Goal: Register for event/course

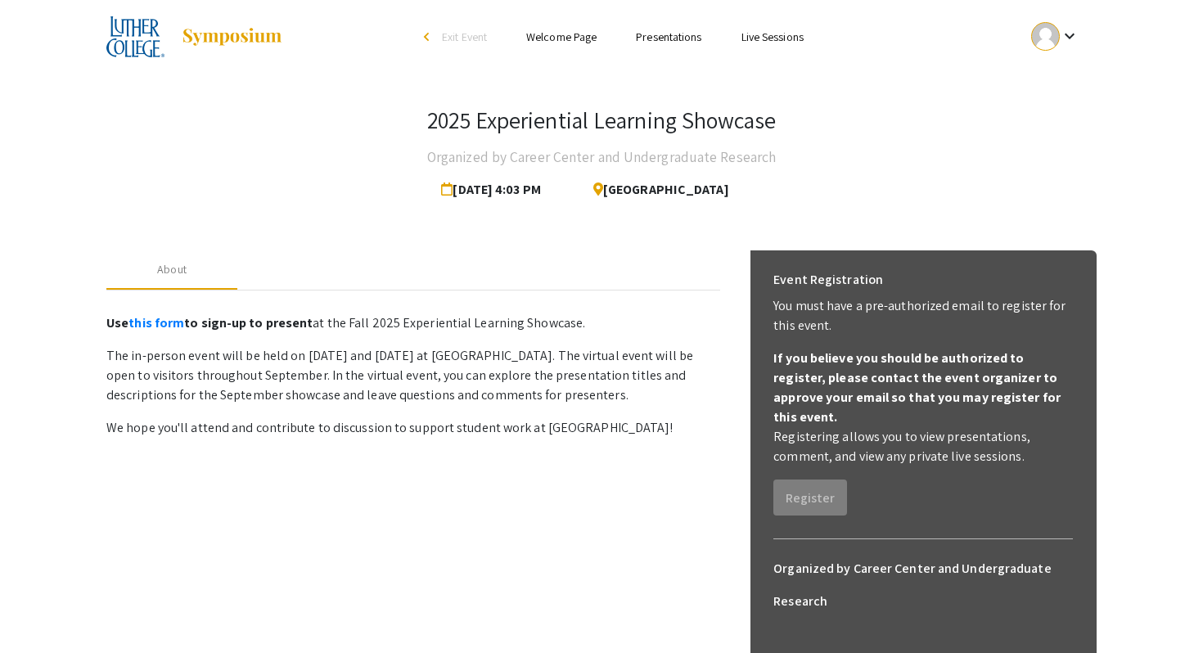
click at [572, 38] on link "Welcome Page" at bounding box center [561, 36] width 70 height 15
click at [658, 34] on link "Presentations" at bounding box center [668, 36] width 65 height 15
click at [657, 34] on link "Presentations" at bounding box center [668, 36] width 65 height 15
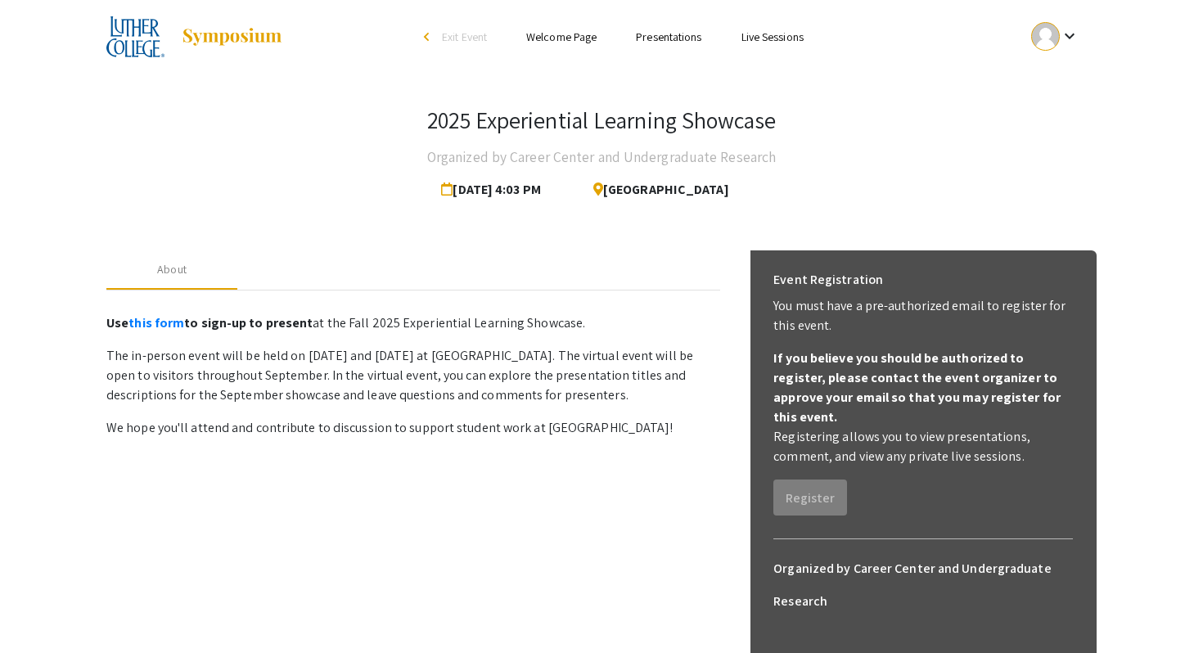
click at [657, 34] on link "Presentations" at bounding box center [668, 36] width 65 height 15
click at [752, 40] on link "Live Sessions" at bounding box center [772, 36] width 62 height 15
click at [1054, 43] on div at bounding box center [1045, 36] width 29 height 29
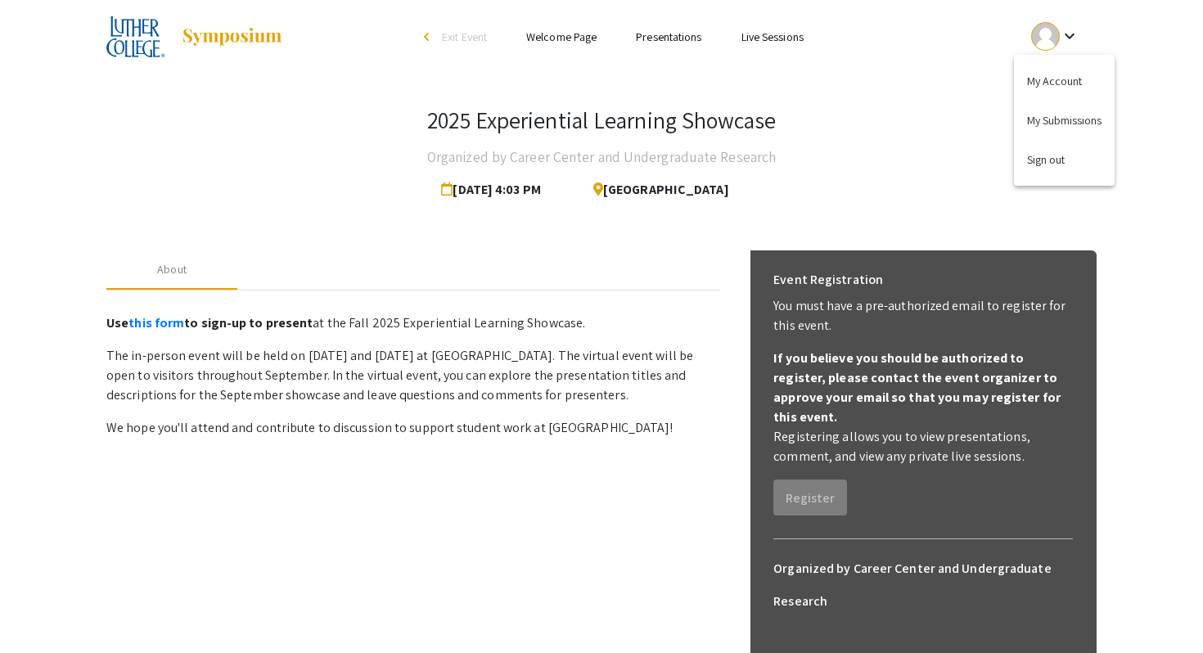
click at [836, 141] on div at bounding box center [601, 326] width 1203 height 653
click at [663, 31] on link "Presentations" at bounding box center [668, 36] width 65 height 15
click at [648, 36] on link "Presentations" at bounding box center [668, 36] width 65 height 15
click at [660, 34] on link "Presentations" at bounding box center [668, 36] width 65 height 15
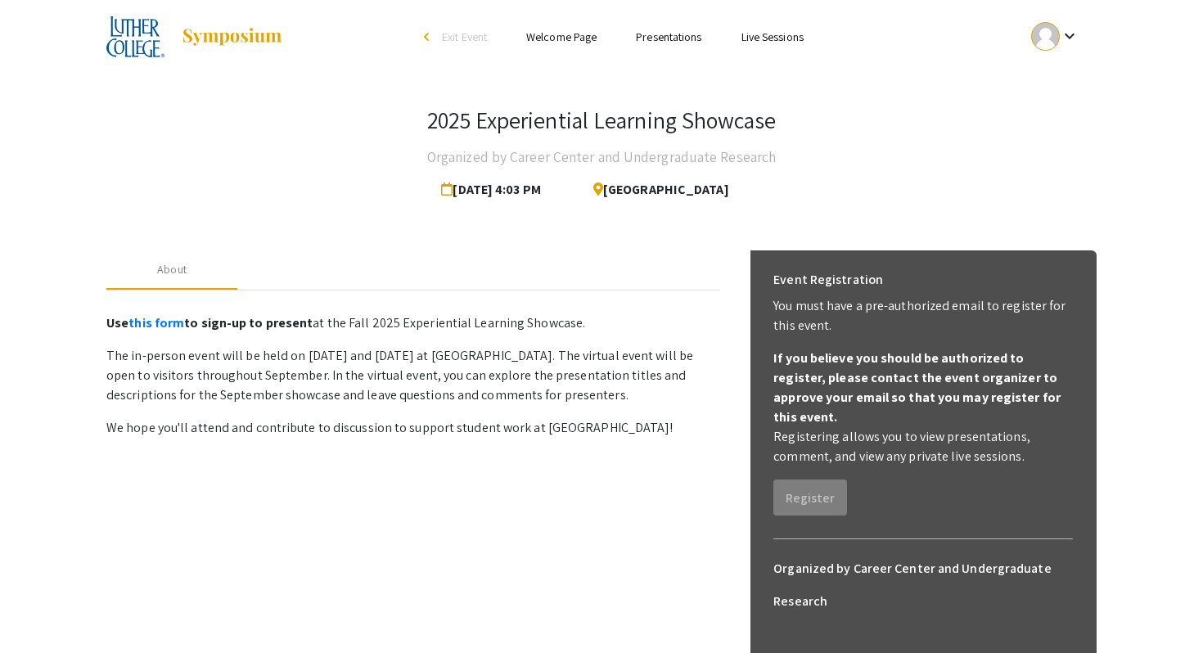
click at [660, 34] on link "Presentations" at bounding box center [668, 36] width 65 height 15
click at [1056, 48] on div "keyboard_arrow_down" at bounding box center [1055, 36] width 56 height 37
click at [1052, 119] on button "My Submissions" at bounding box center [1064, 120] width 101 height 39
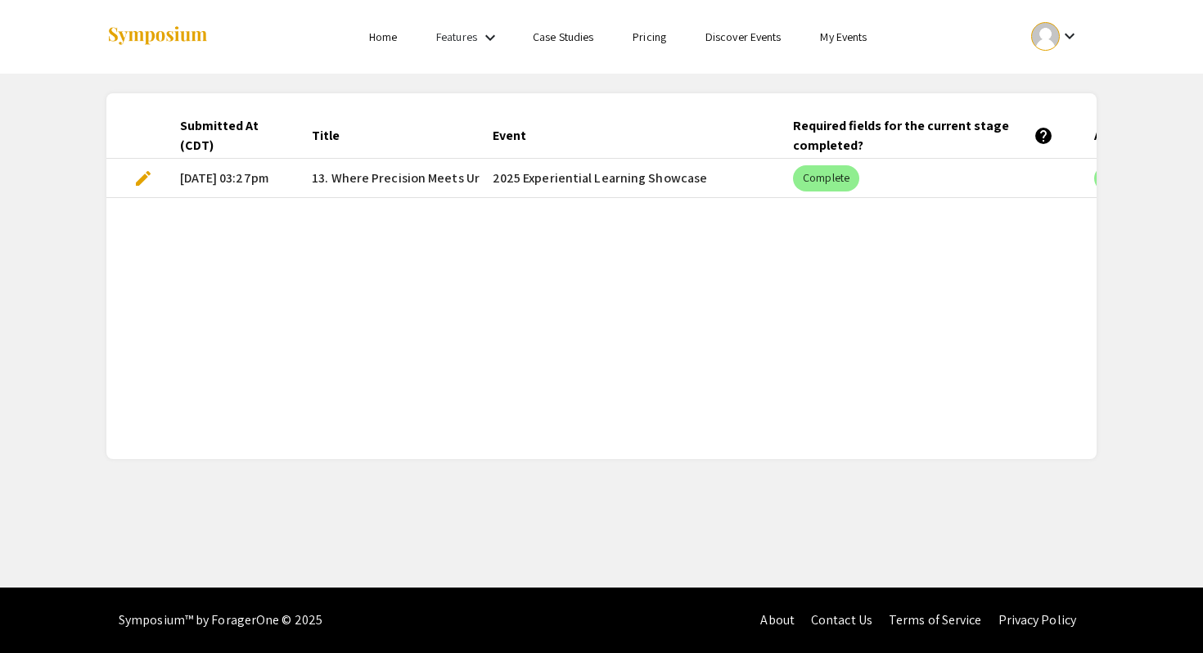
click at [1046, 34] on div at bounding box center [1045, 36] width 29 height 29
click at [105, 593] on div at bounding box center [601, 326] width 1203 height 653
click at [746, 41] on link "Discover Events" at bounding box center [743, 36] width 76 height 15
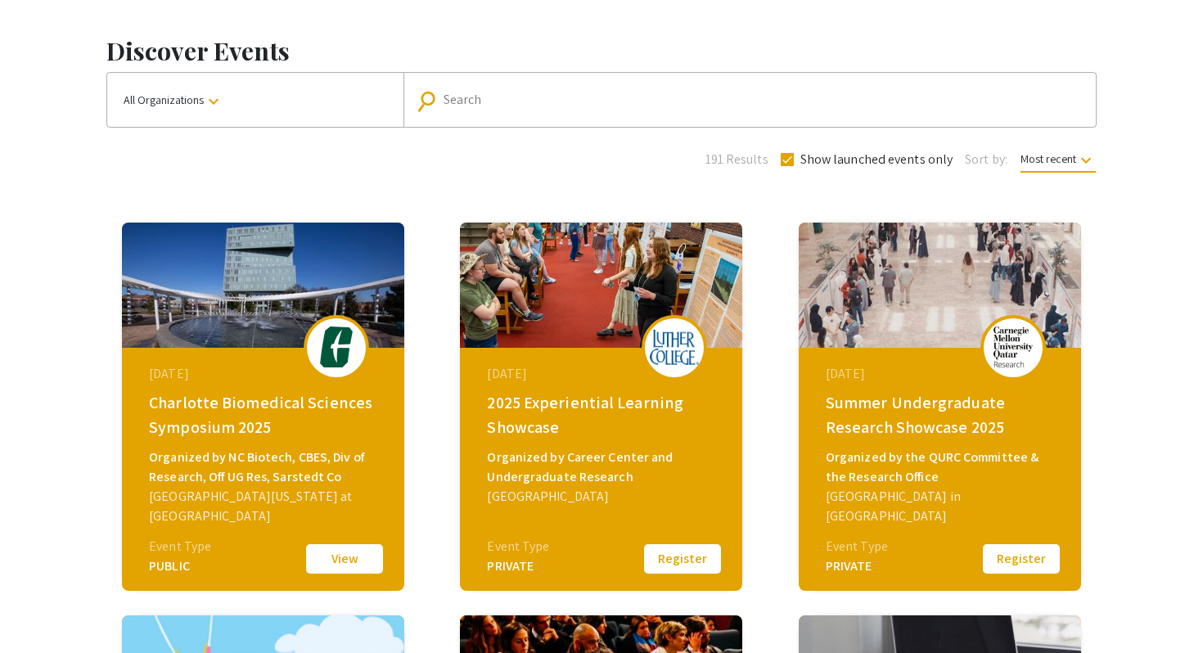
scroll to position [65, 0]
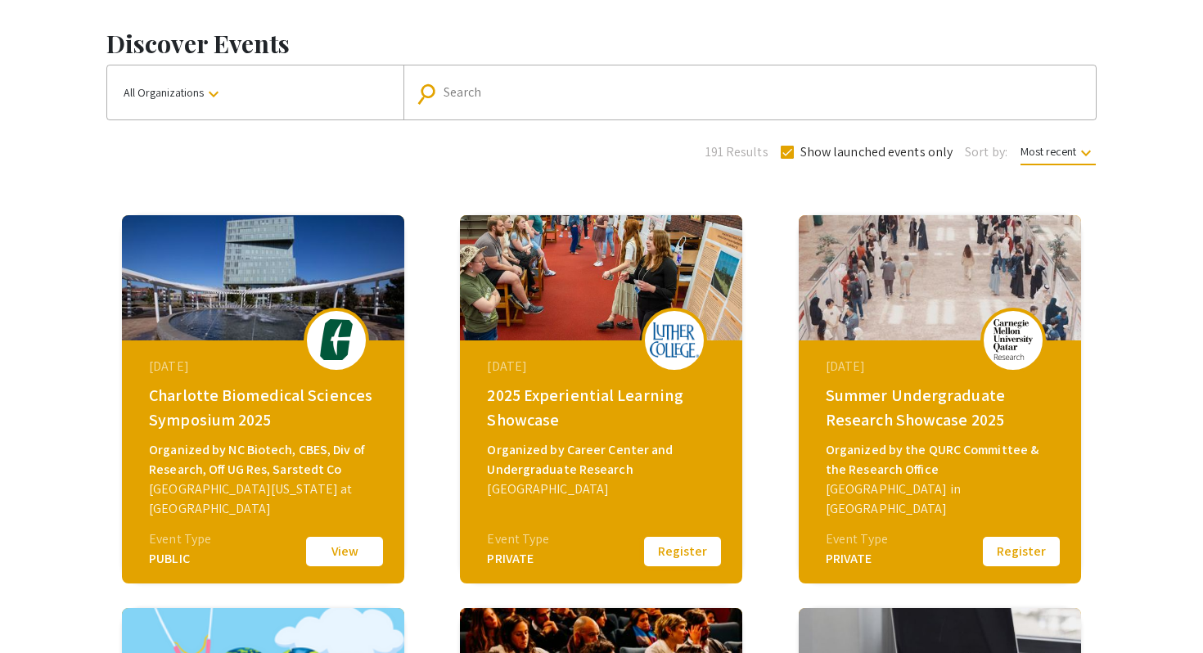
click at [665, 552] on button "Register" at bounding box center [683, 551] width 82 height 34
